Goal: Check status: Check status

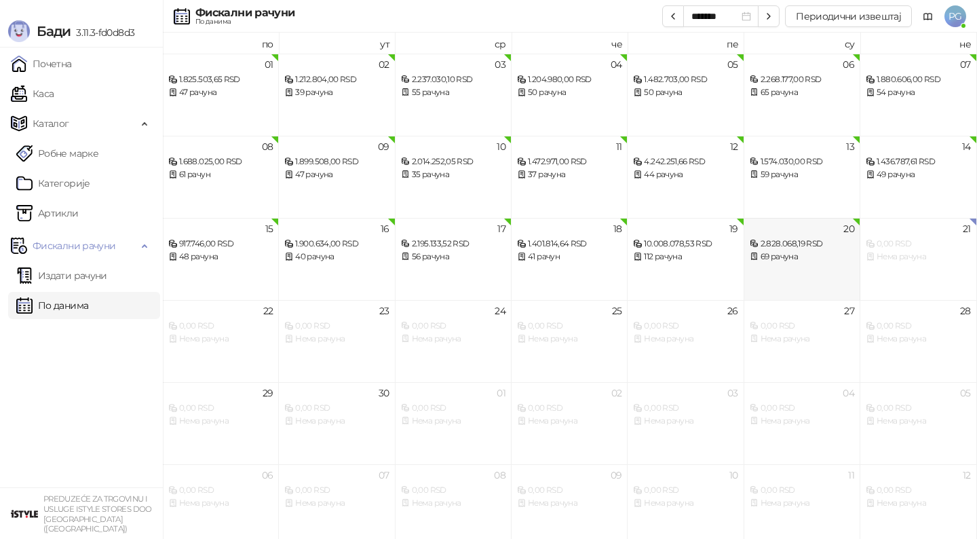
click at [784, 248] on div "2.828.068,19 RSD" at bounding box center [802, 244] width 105 height 13
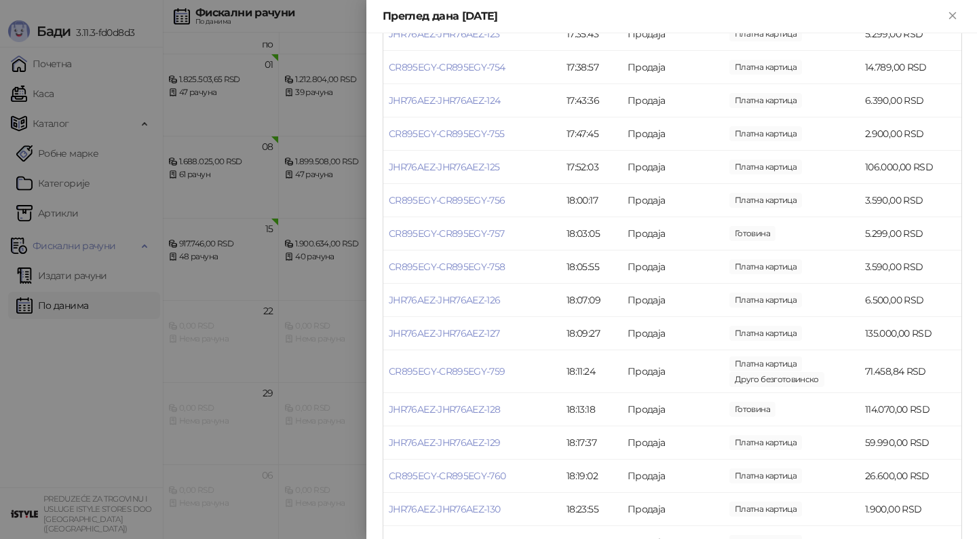
scroll to position [2095, 0]
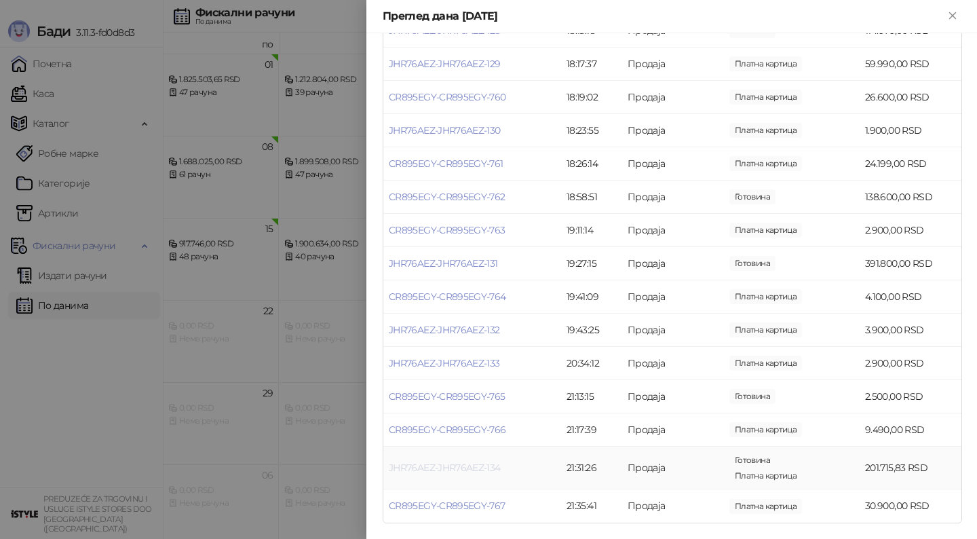
click at [444, 469] on link "JHR76AEZ-JHR76AEZ-134" at bounding box center [445, 467] width 112 height 12
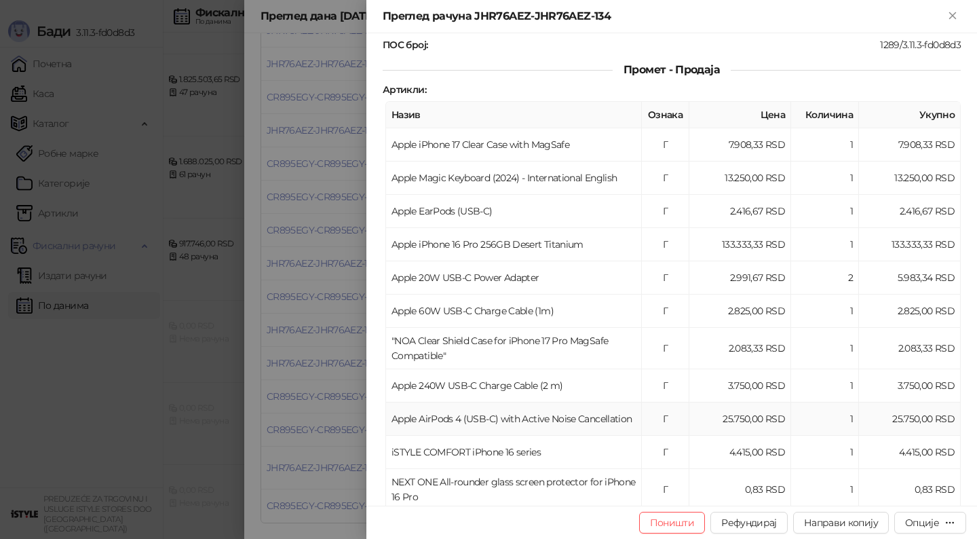
scroll to position [172, 0]
click at [304, 395] on div at bounding box center [488, 269] width 977 height 539
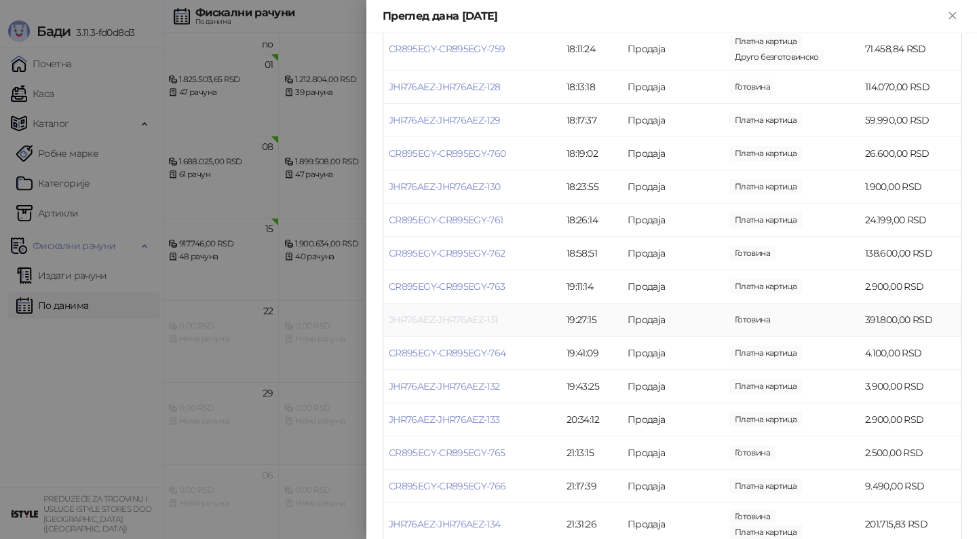
scroll to position [2041, 0]
click at [446, 313] on link "JHR76AEZ-JHR76AEZ-131" at bounding box center [443, 317] width 109 height 12
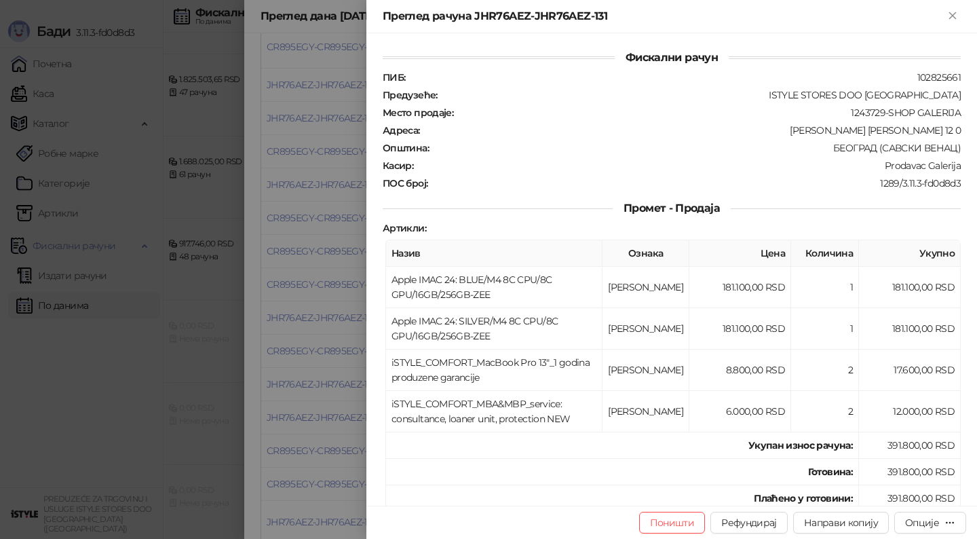
click at [295, 290] on div at bounding box center [488, 269] width 977 height 539
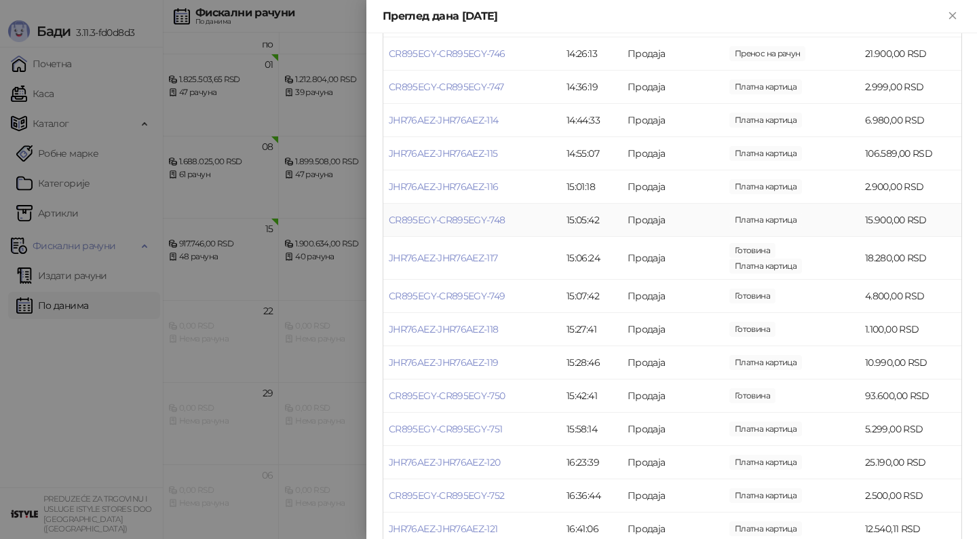
scroll to position [1098, 0]
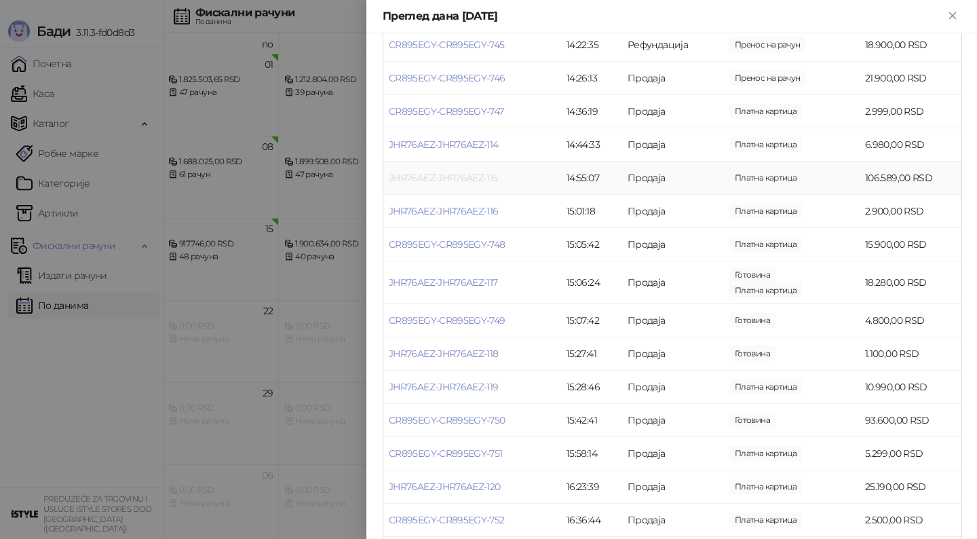
click at [428, 181] on link "JHR76AEZ-JHR76AEZ-115" at bounding box center [443, 178] width 109 height 12
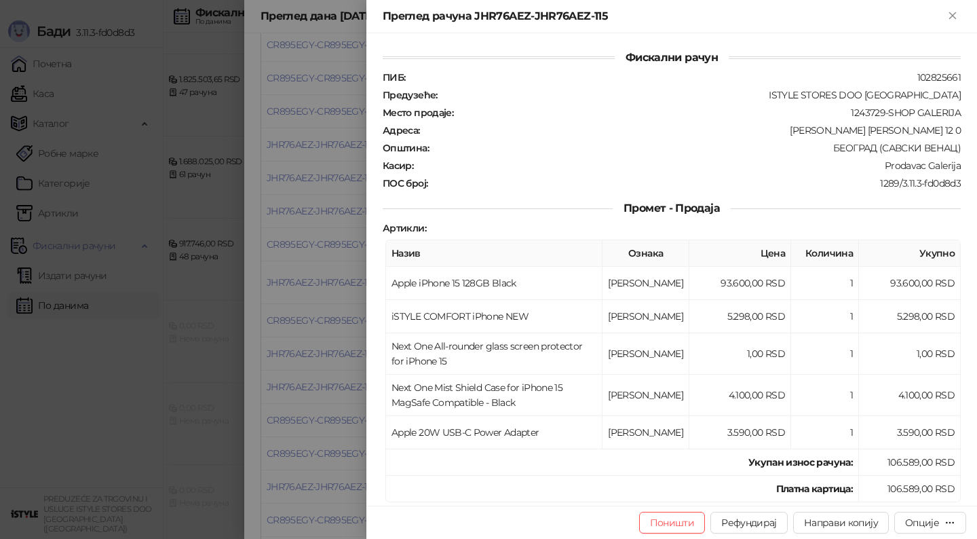
click at [278, 202] on div at bounding box center [488, 269] width 977 height 539
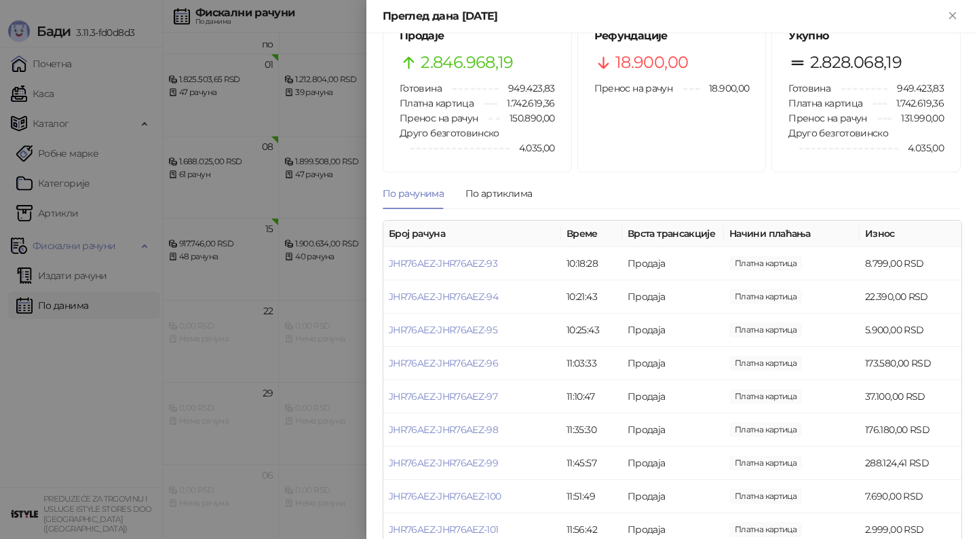
scroll to position [54, 0]
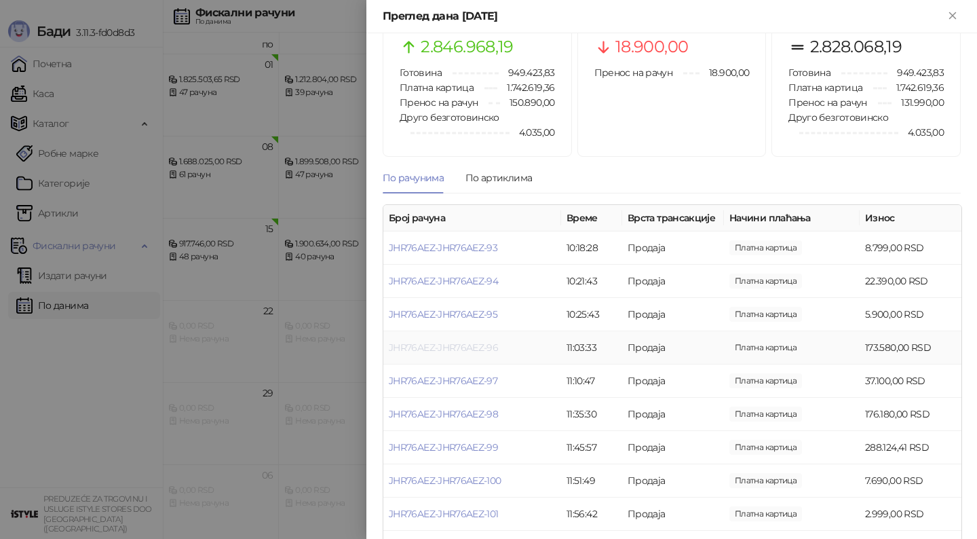
click at [459, 345] on link "JHR76AEZ-JHR76AEZ-96" at bounding box center [443, 347] width 109 height 12
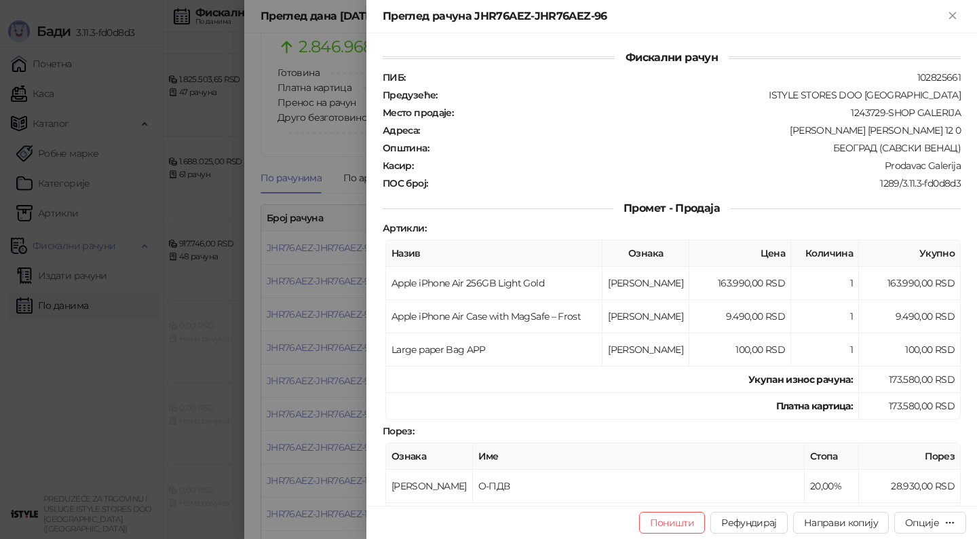
click at [321, 298] on div at bounding box center [488, 269] width 977 height 539
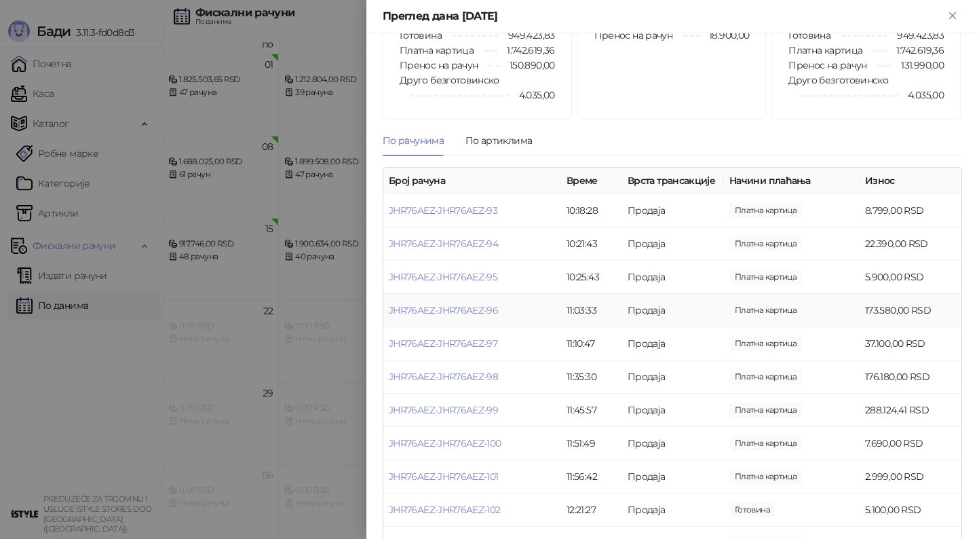
scroll to position [96, 0]
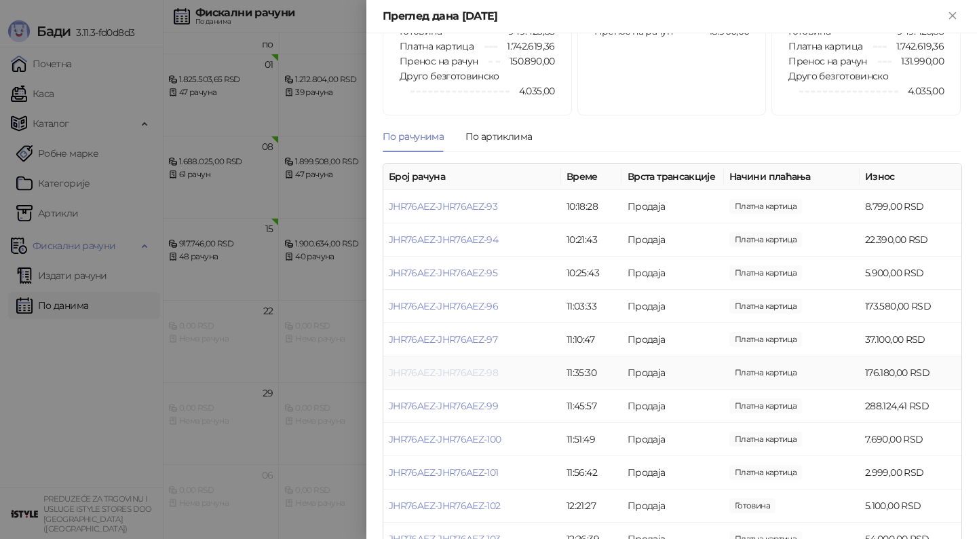
click at [480, 372] on link "JHR76AEZ-JHR76AEZ-98" at bounding box center [443, 372] width 109 height 12
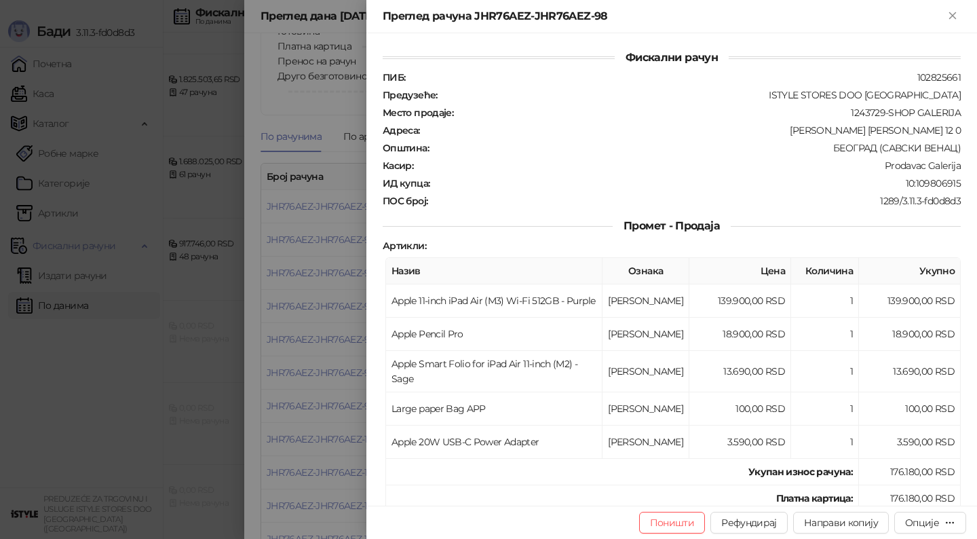
click at [309, 334] on div at bounding box center [488, 269] width 977 height 539
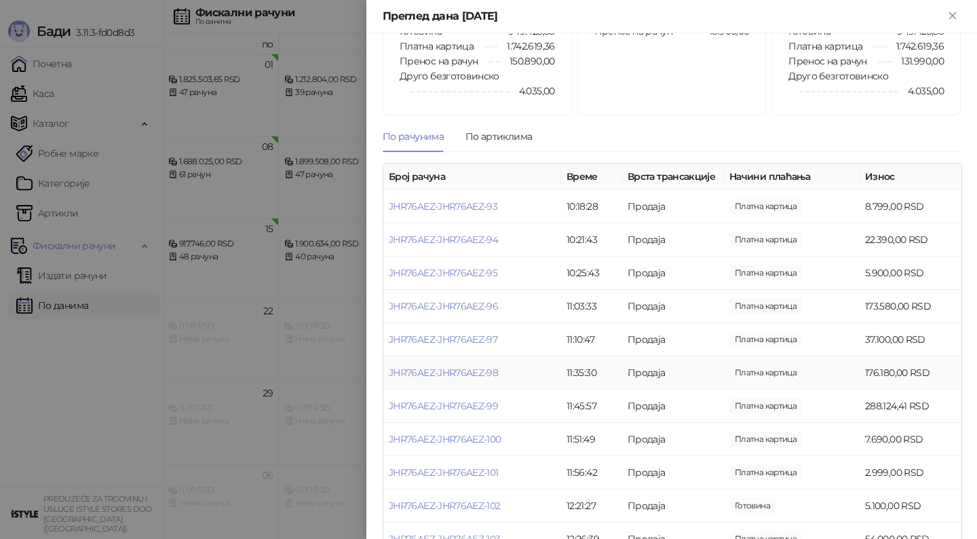
scroll to position [121, 0]
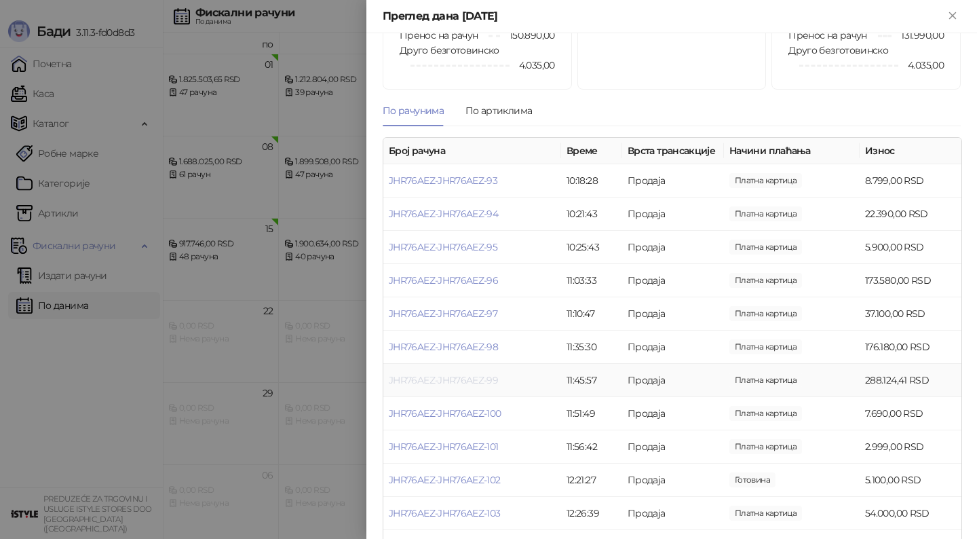
click at [460, 377] on link "JHR76AEZ-JHR76AEZ-99" at bounding box center [443, 380] width 109 height 12
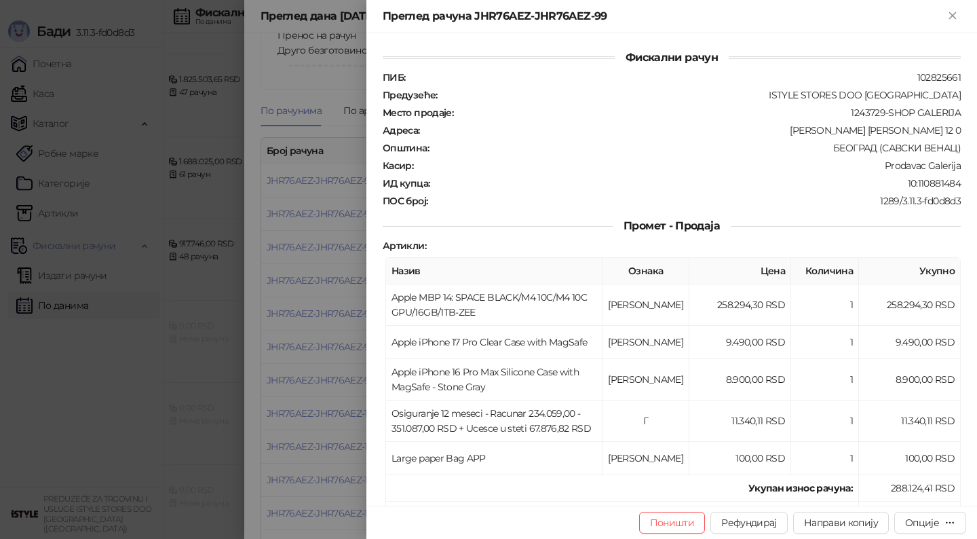
click at [332, 339] on div at bounding box center [488, 269] width 977 height 539
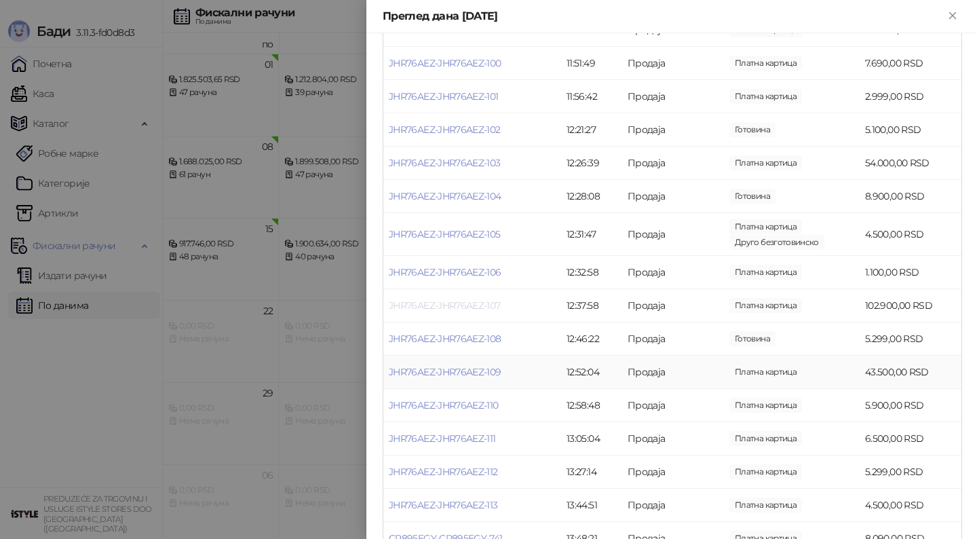
scroll to position [472, 0]
